Goal: Task Accomplishment & Management: Use online tool/utility

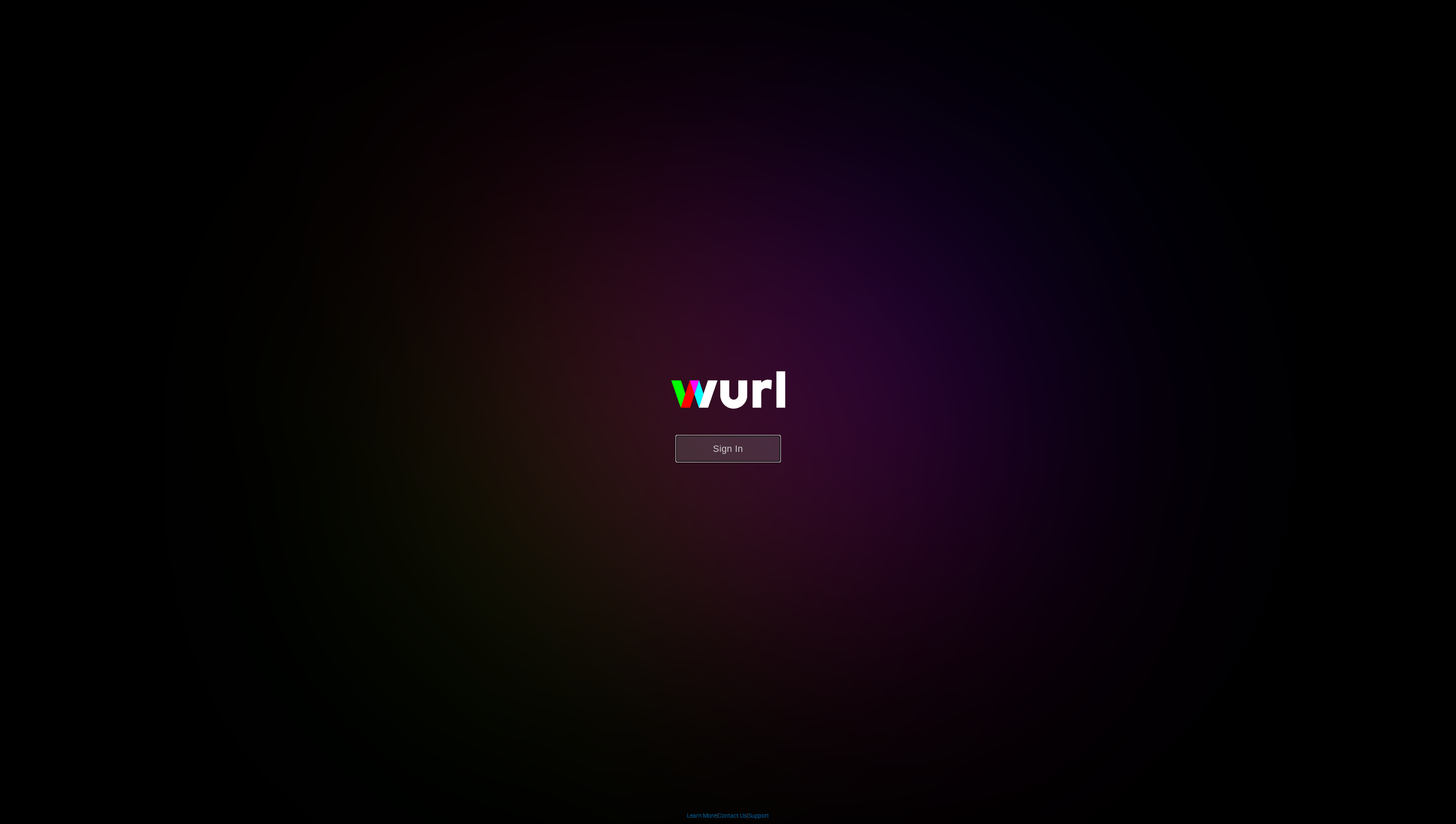
click at [719, 452] on button "Sign In" at bounding box center [728, 448] width 105 height 27
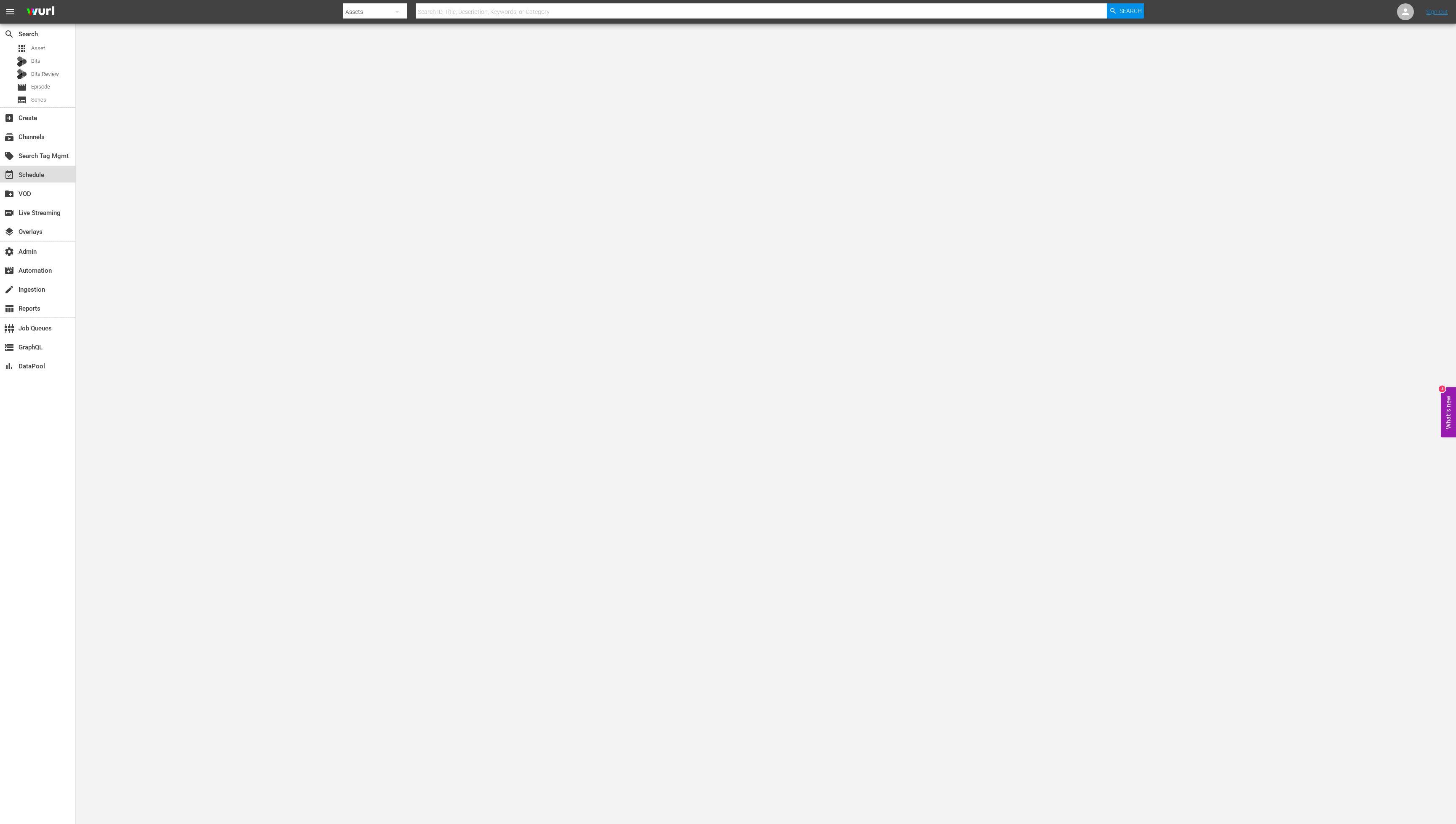
click at [49, 175] on div "event_available Schedule" at bounding box center [37, 174] width 75 height 17
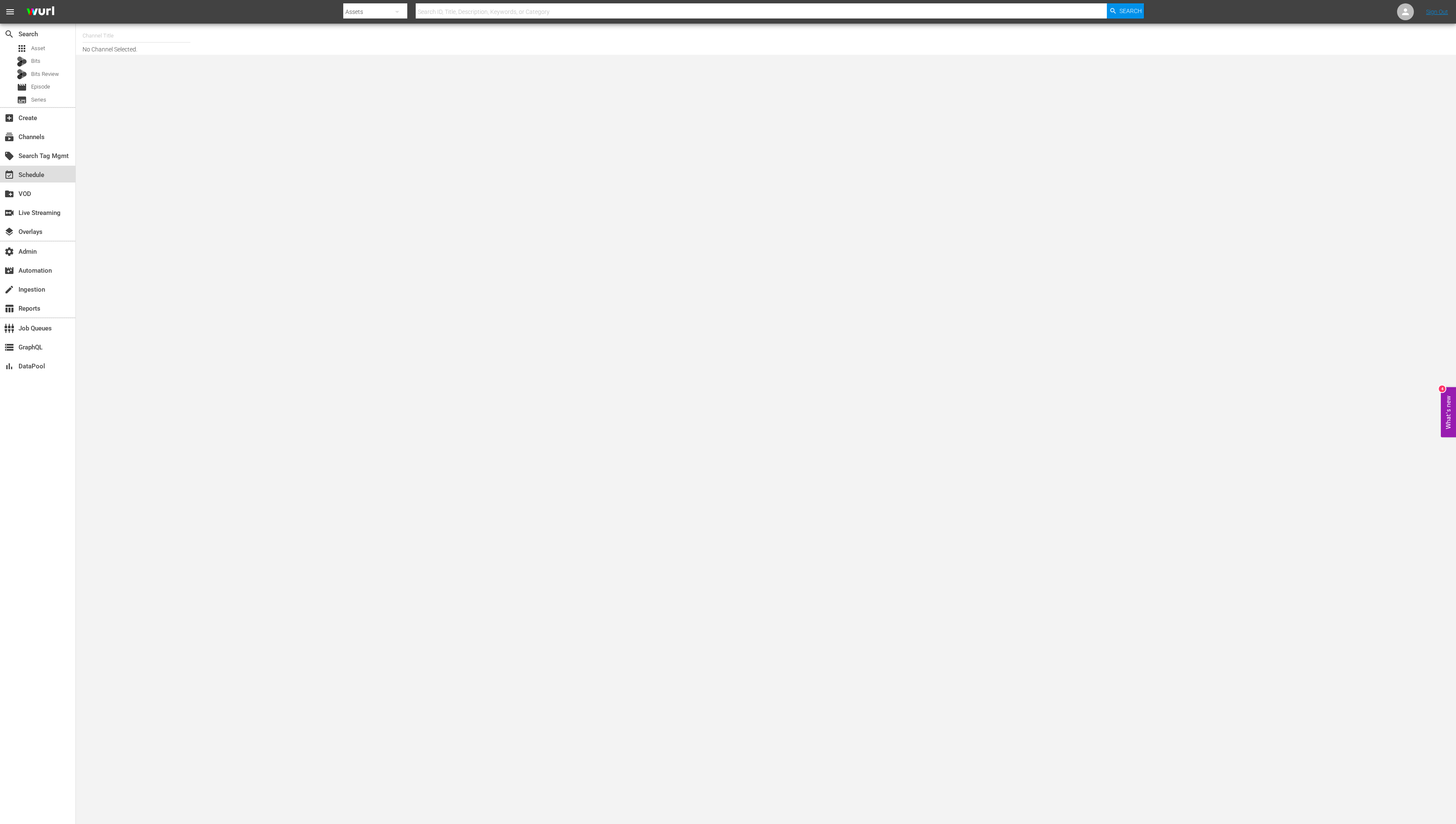
click at [32, 173] on div "event_available Schedule" at bounding box center [23, 173] width 47 height 7
click at [98, 31] on input "text" at bounding box center [136, 36] width 108 height 20
type input "amc"
click at [111, 32] on input "amc" at bounding box center [136, 36] width 108 height 20
click at [115, 59] on div "AMC Cupid (2073 - amc_networks_international_uk_amccupid_1)" at bounding box center [198, 59] width 218 height 20
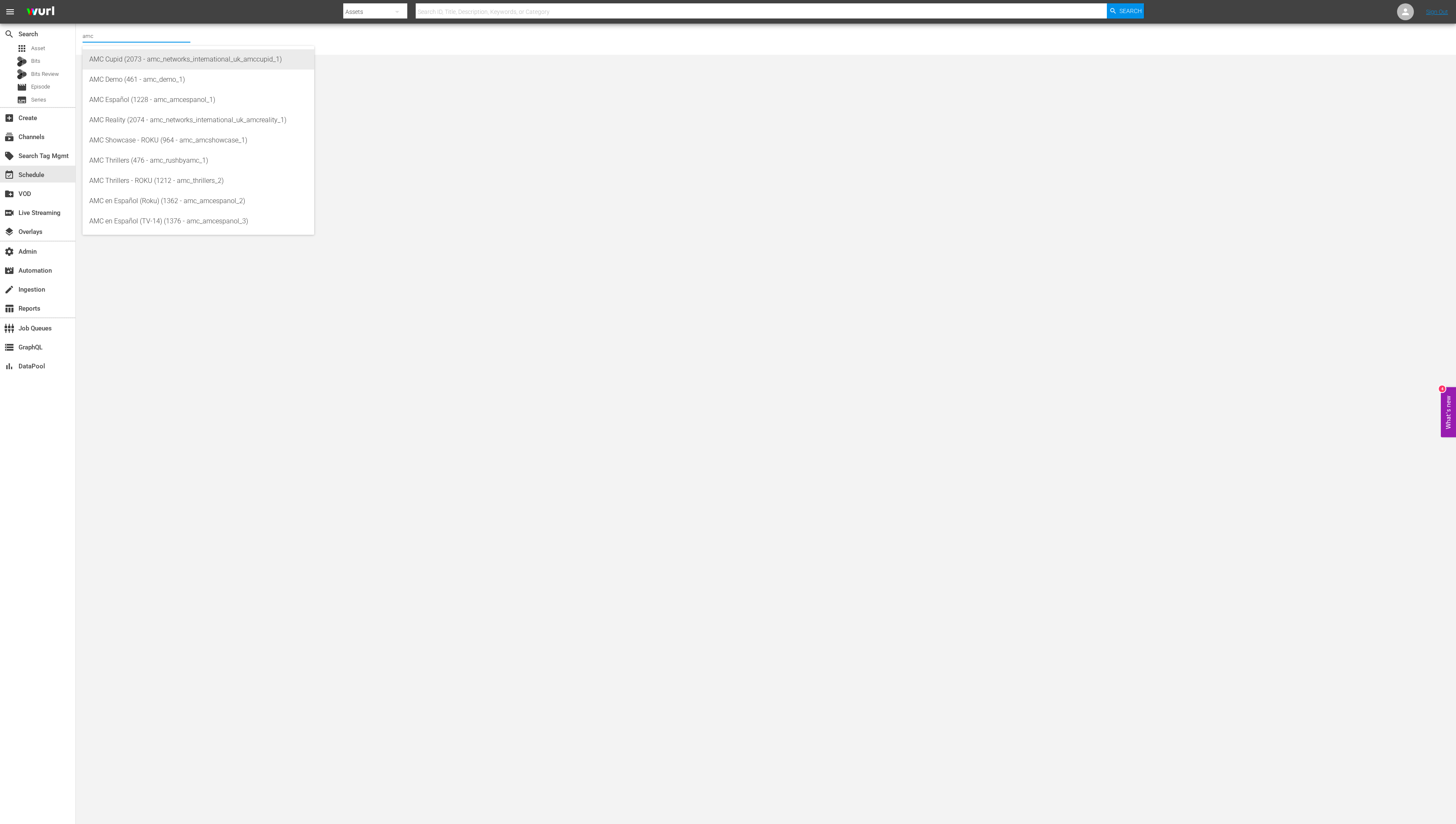
type input "AMC Cupid (2073 - amc_networks_international_uk_amccupid_1)"
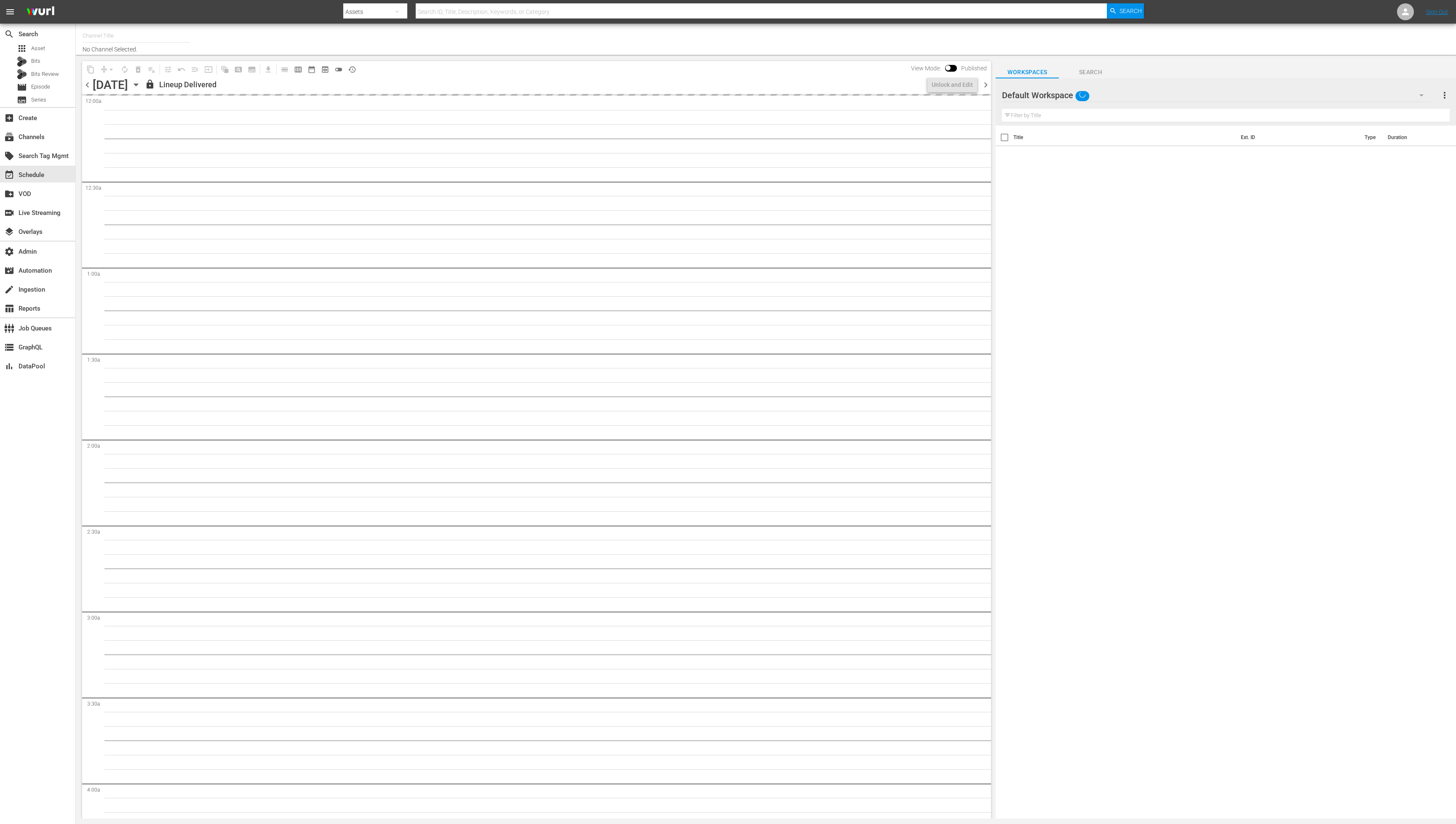
type input "Roku Cinevault Westerns (697)"
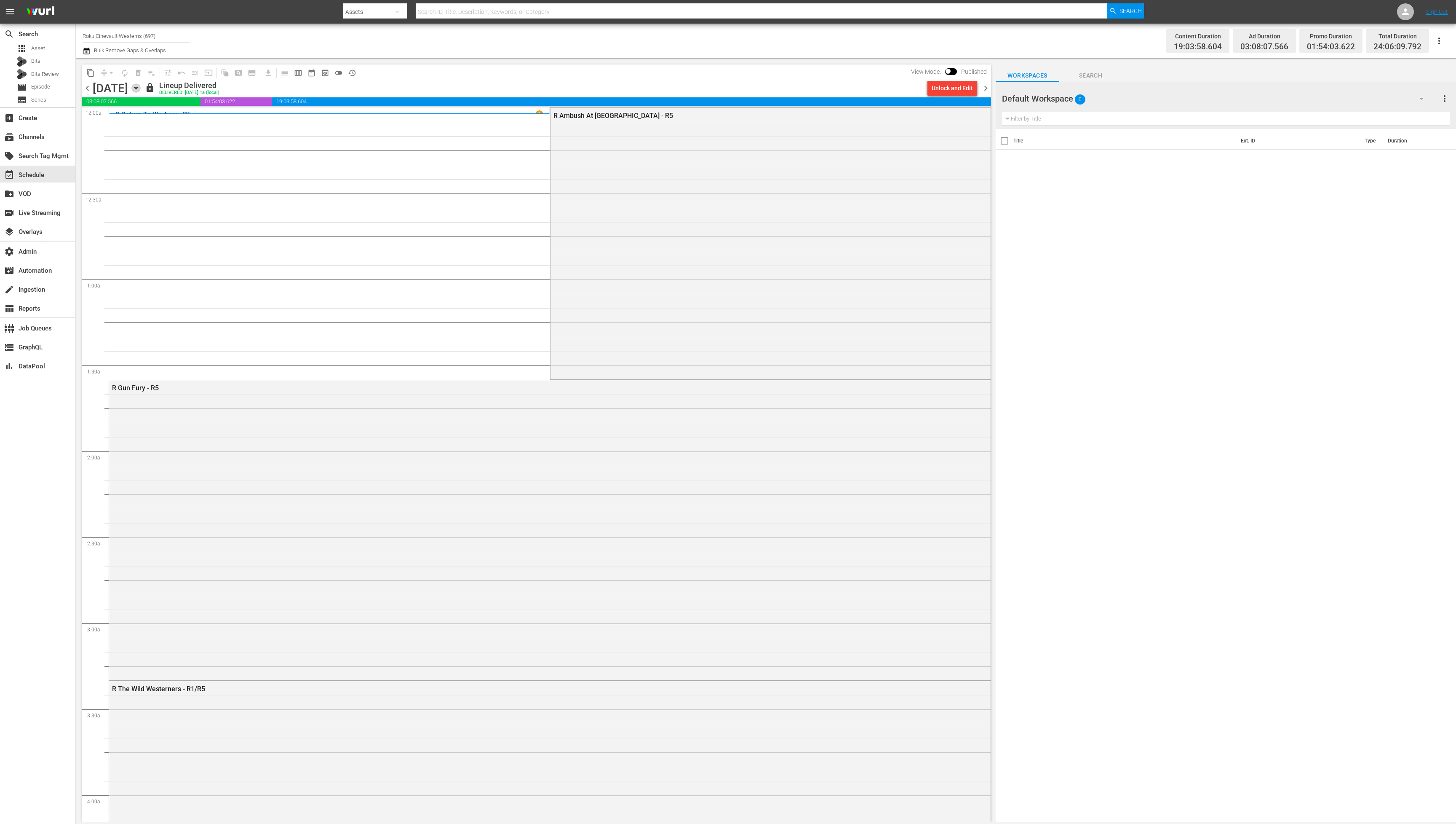
click at [138, 89] on icon "button" at bounding box center [136, 88] width 4 height 2
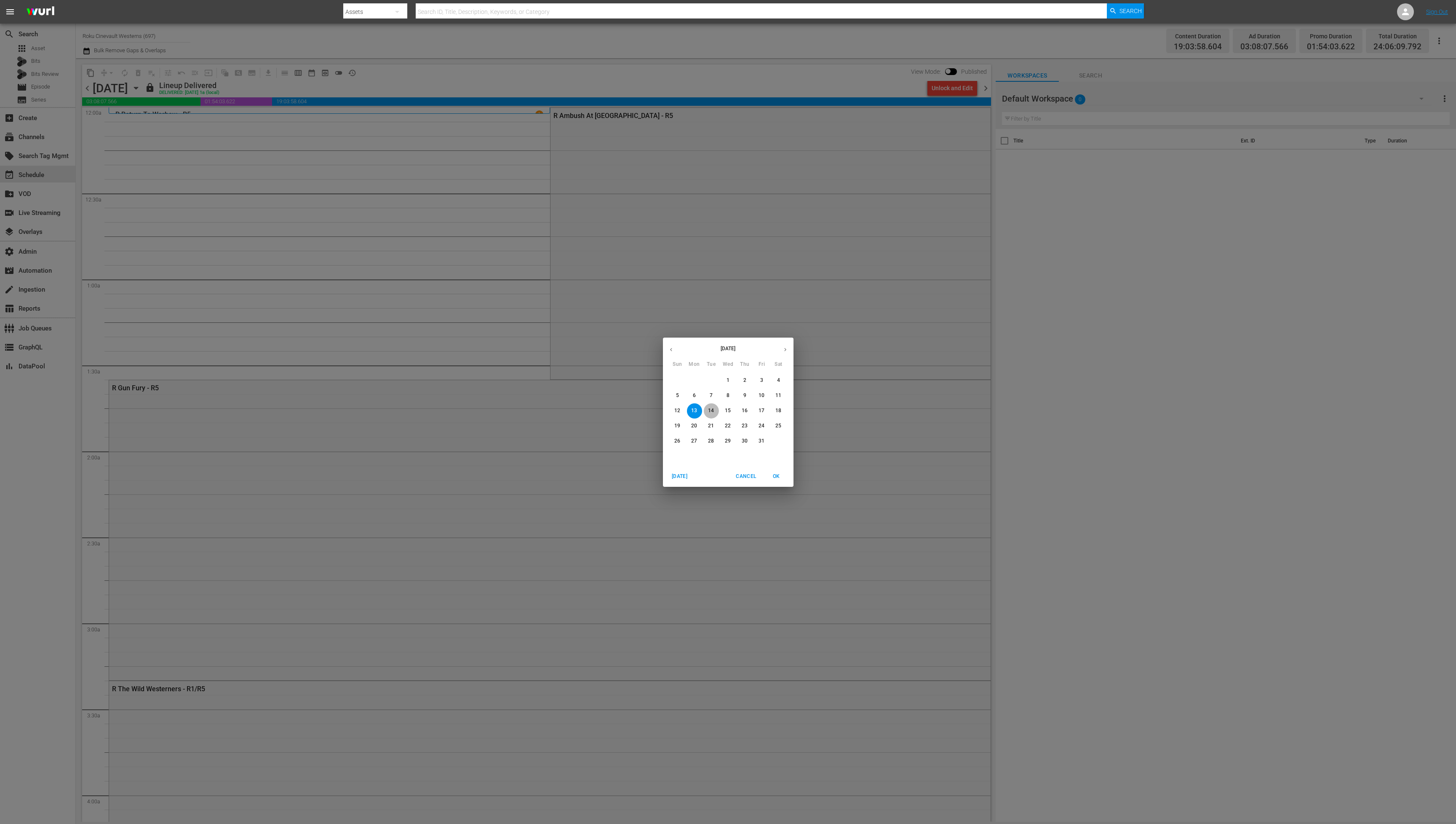
click at [715, 412] on span "14" at bounding box center [711, 411] width 15 height 7
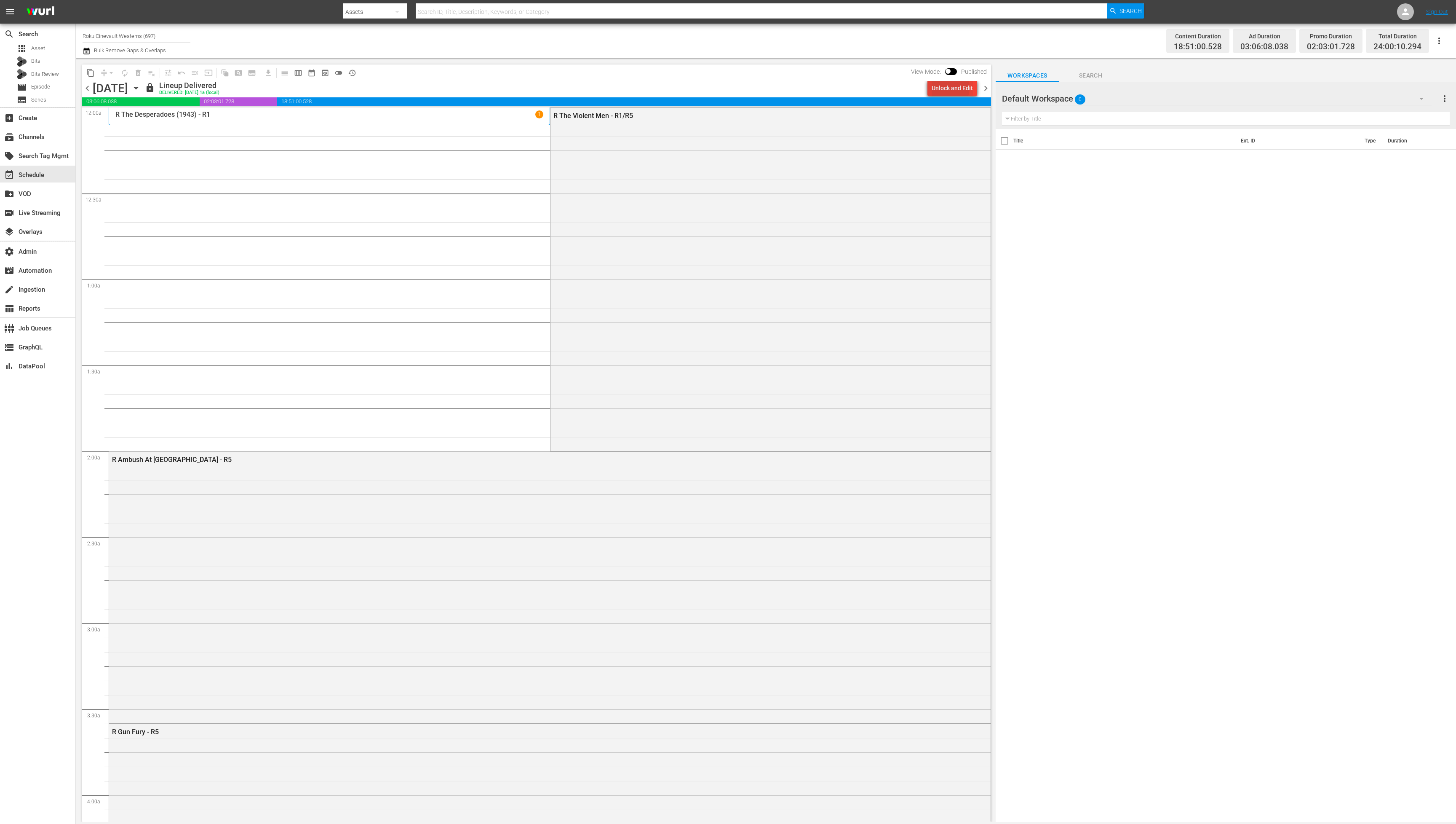
click at [946, 87] on div "Unlock and Edit" at bounding box center [952, 88] width 41 height 15
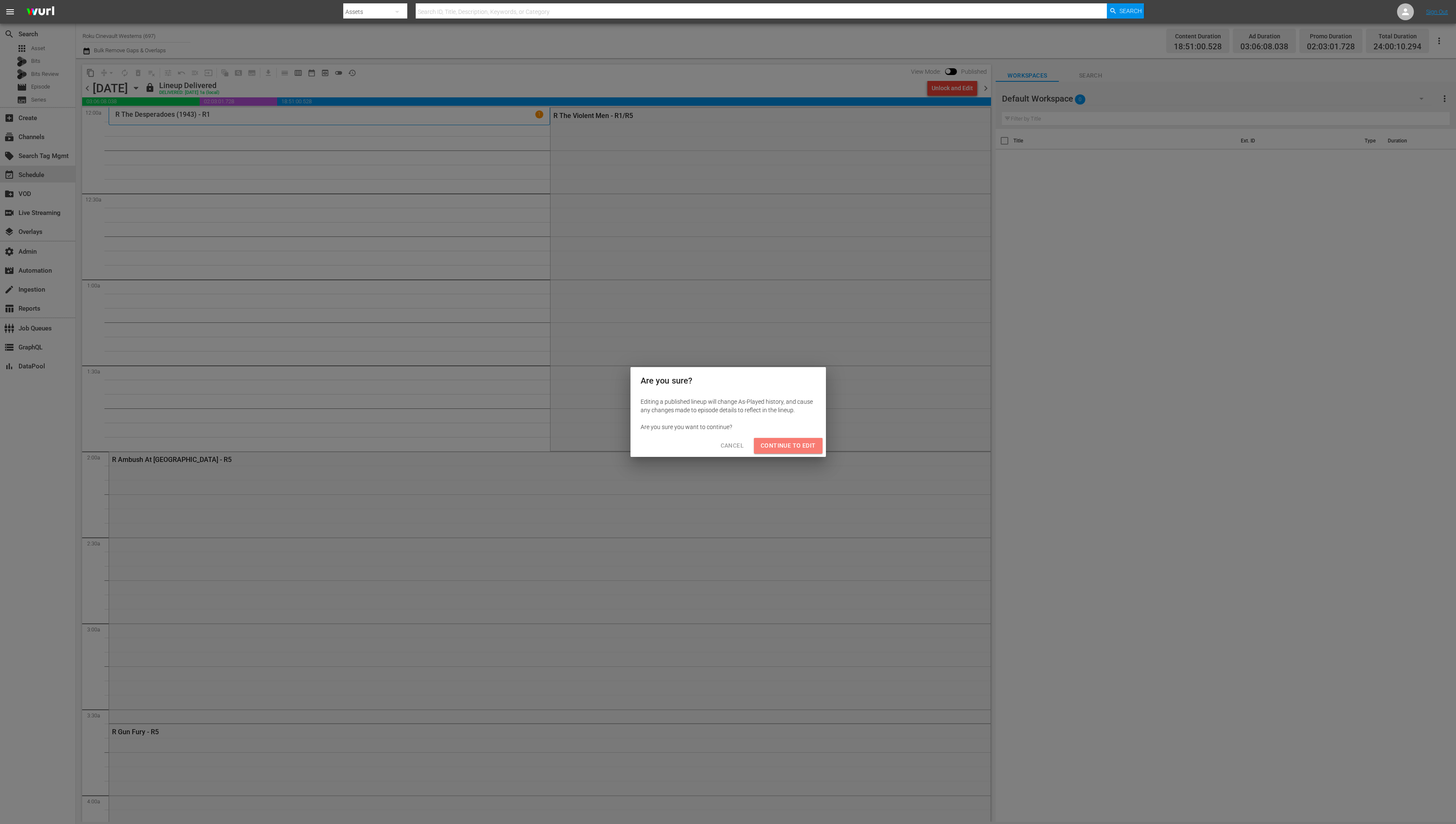
click at [795, 447] on span "Continue to Edit" at bounding box center [788, 446] width 55 height 11
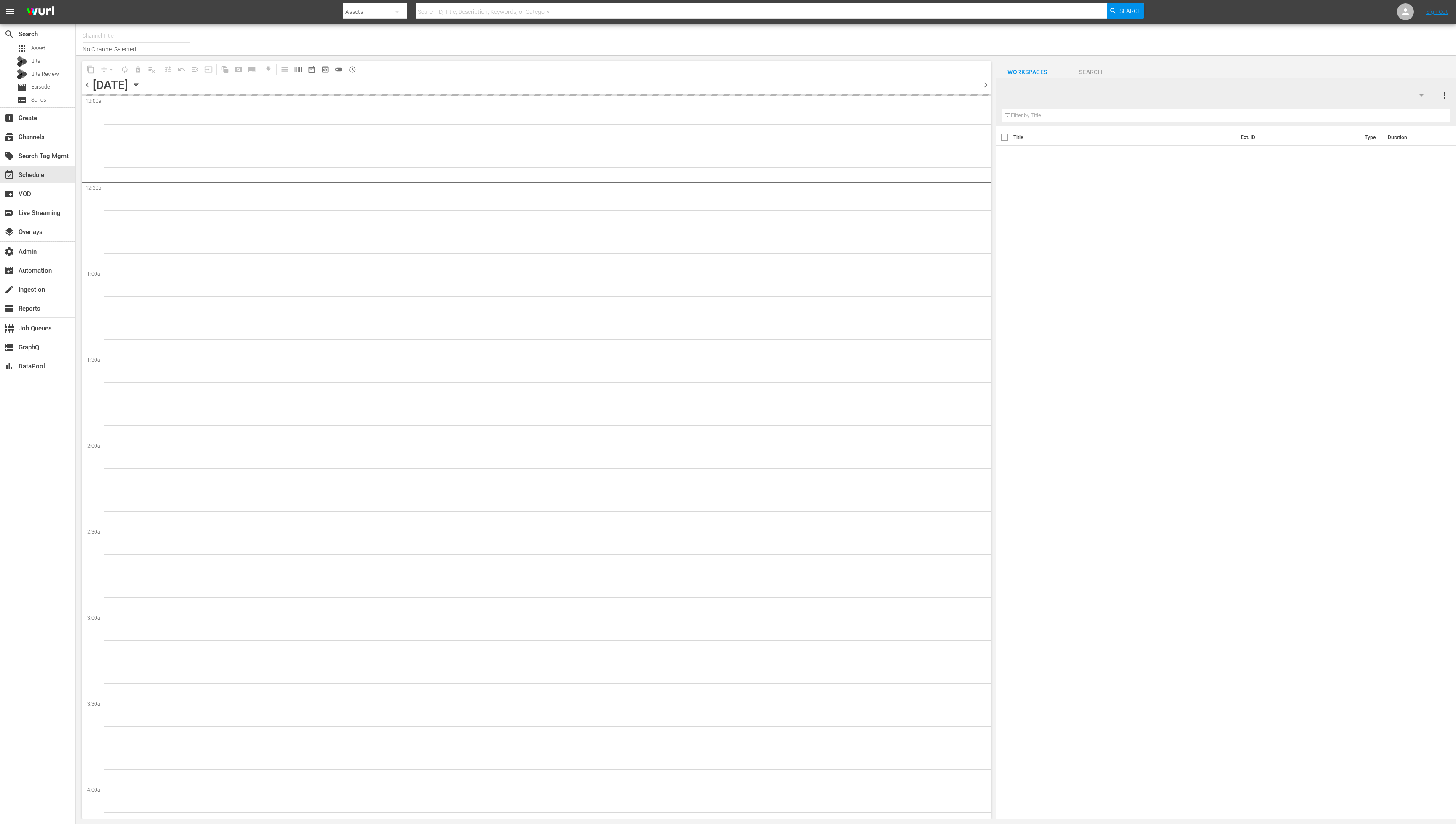
type input "Roku Cinevault Westerns (697)"
type input "Samsung Cinevault Westerns (690)"
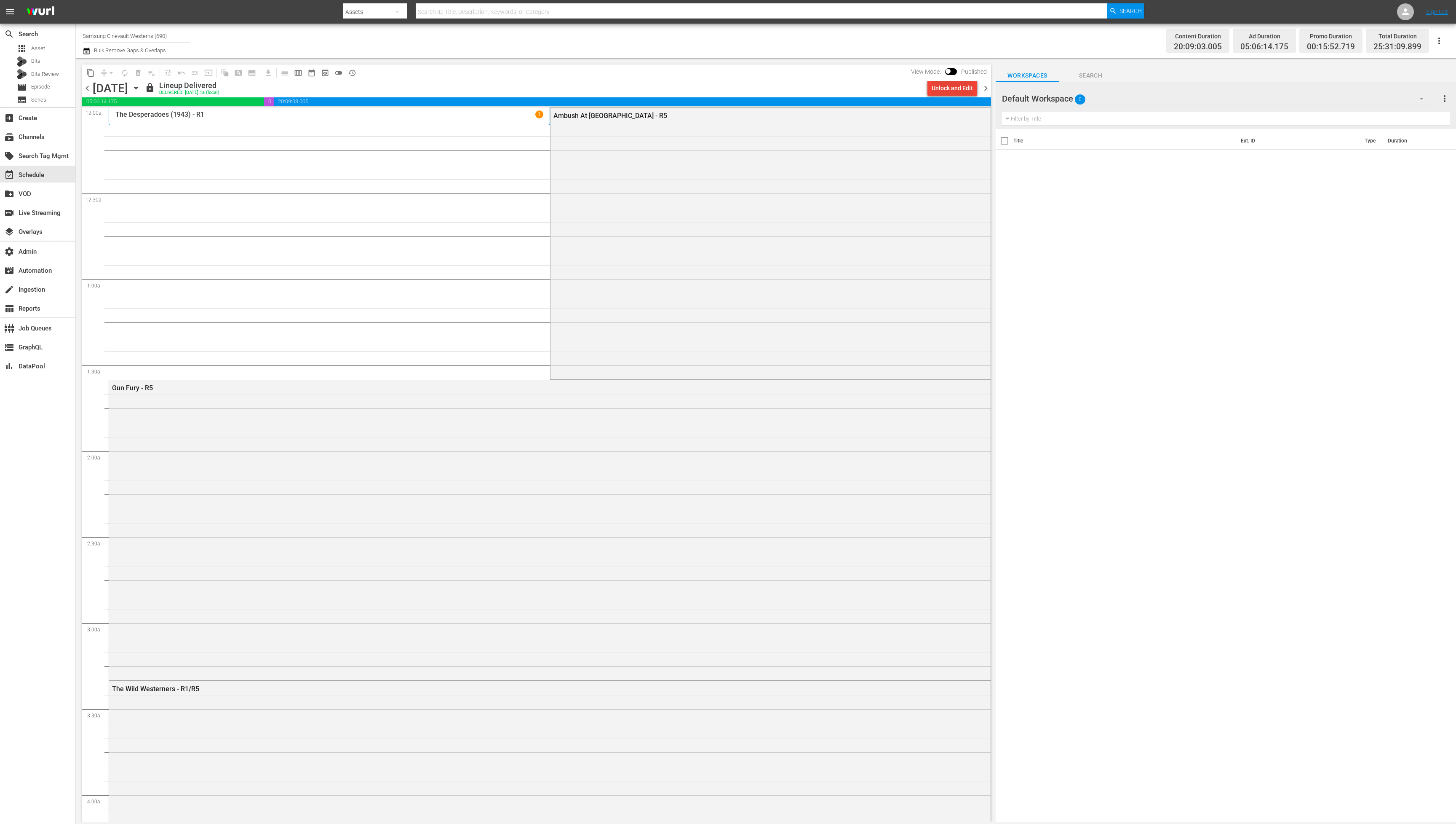
click at [959, 87] on div "Unlock and Edit" at bounding box center [952, 88] width 41 height 15
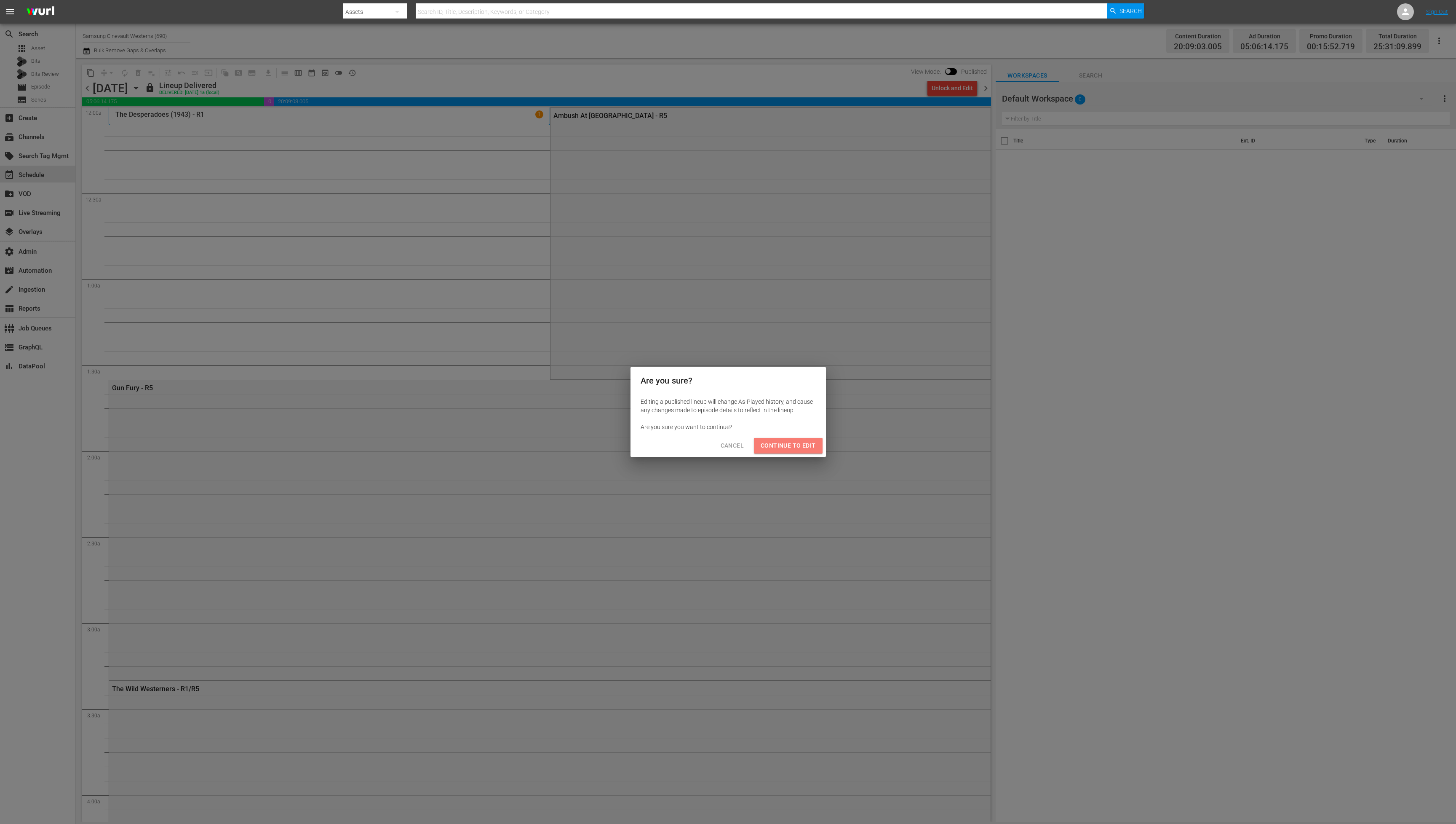
click at [807, 444] on span "Continue to Edit" at bounding box center [788, 446] width 55 height 11
